Goal: Task Accomplishment & Management: Manage account settings

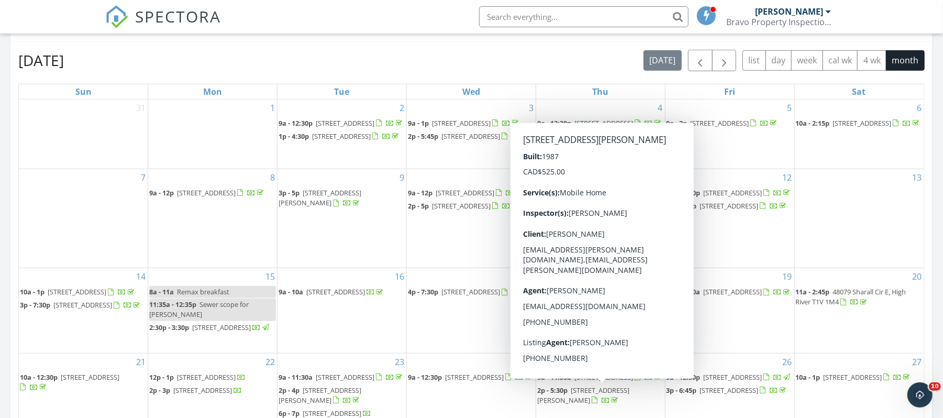
scroll to position [419, 0]
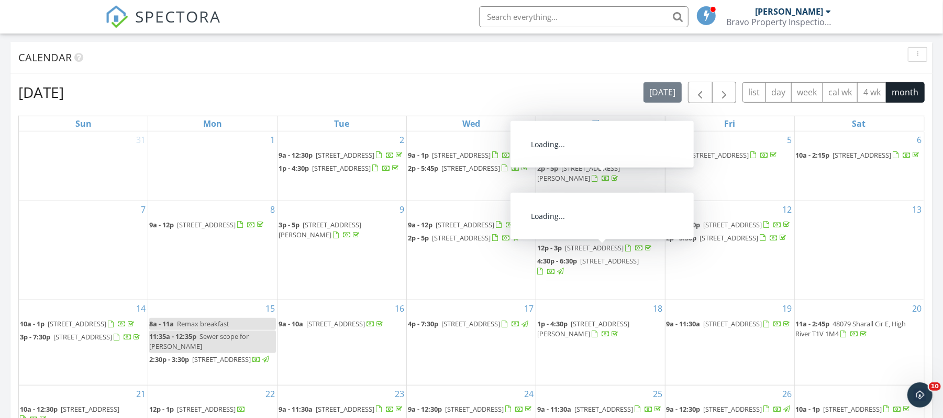
click at [564, 275] on div at bounding box center [560, 271] width 7 height 7
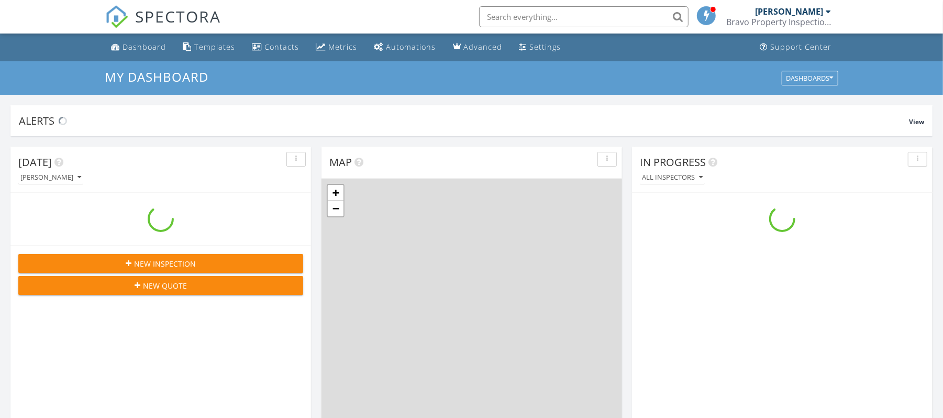
click at [549, 13] on input "text" at bounding box center [583, 16] width 209 height 21
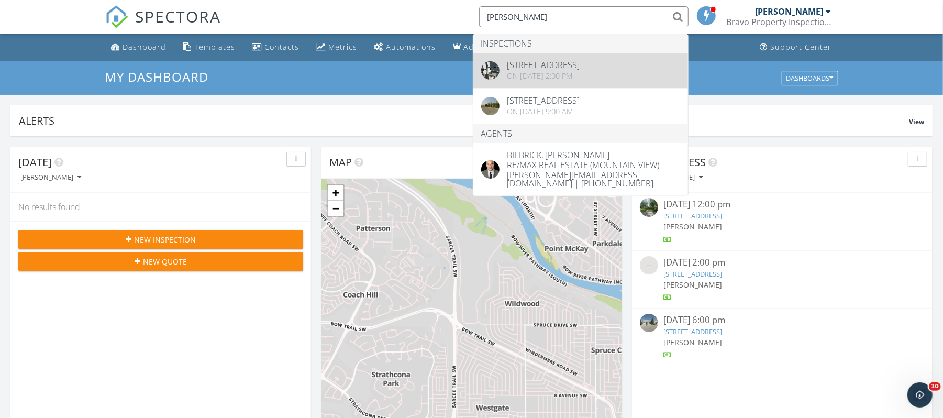
type input "errol"
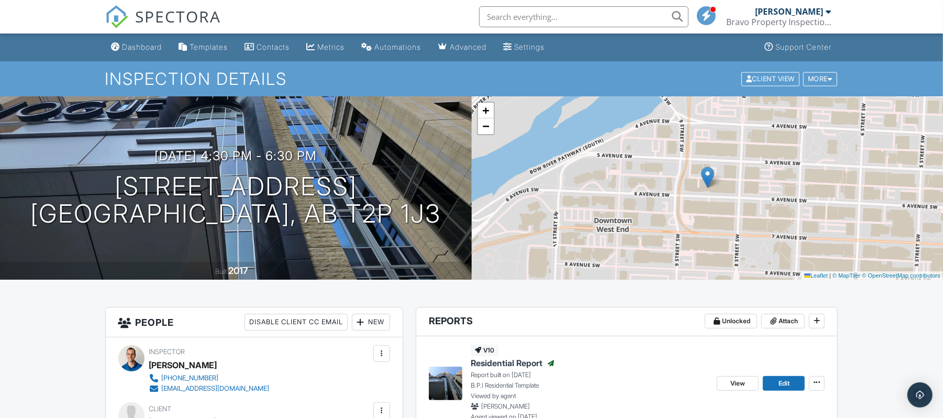
click at [199, 12] on span "SPECTORA" at bounding box center [179, 16] width 86 height 22
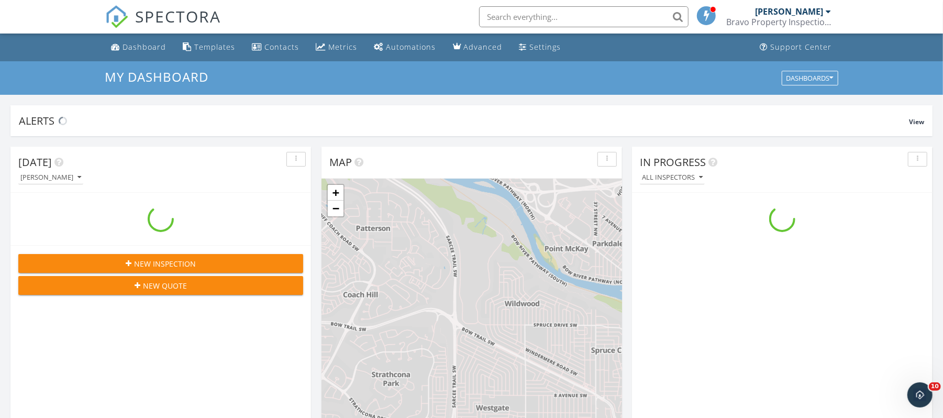
scroll to position [974, 964]
